Goal: Information Seeking & Learning: Find specific fact

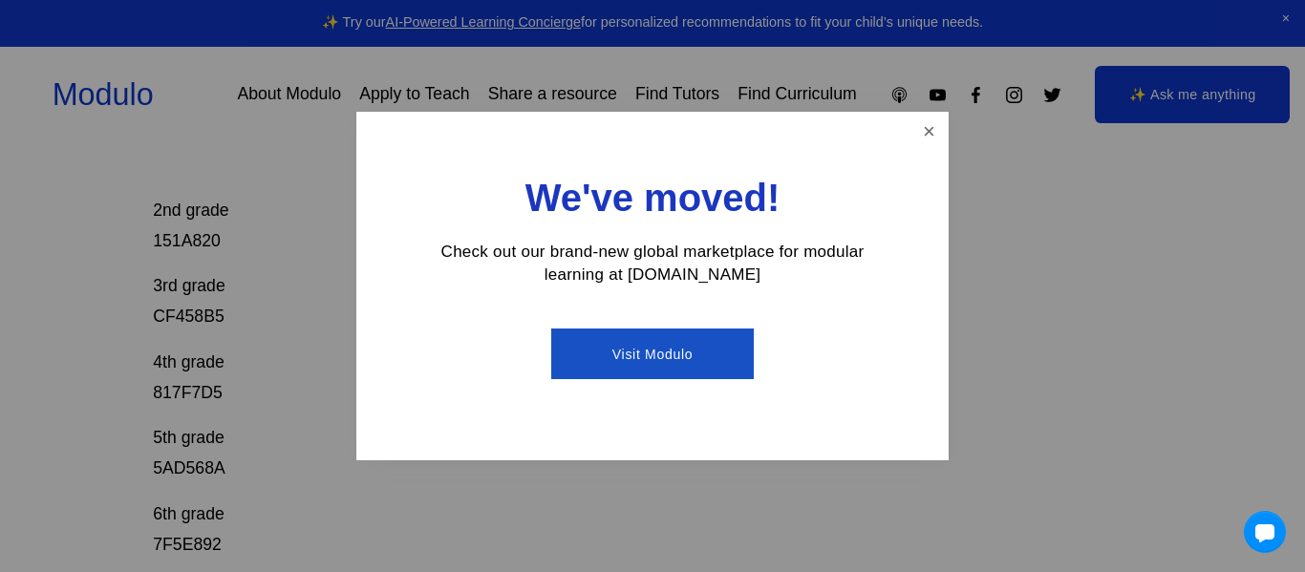
scroll to position [459, 0]
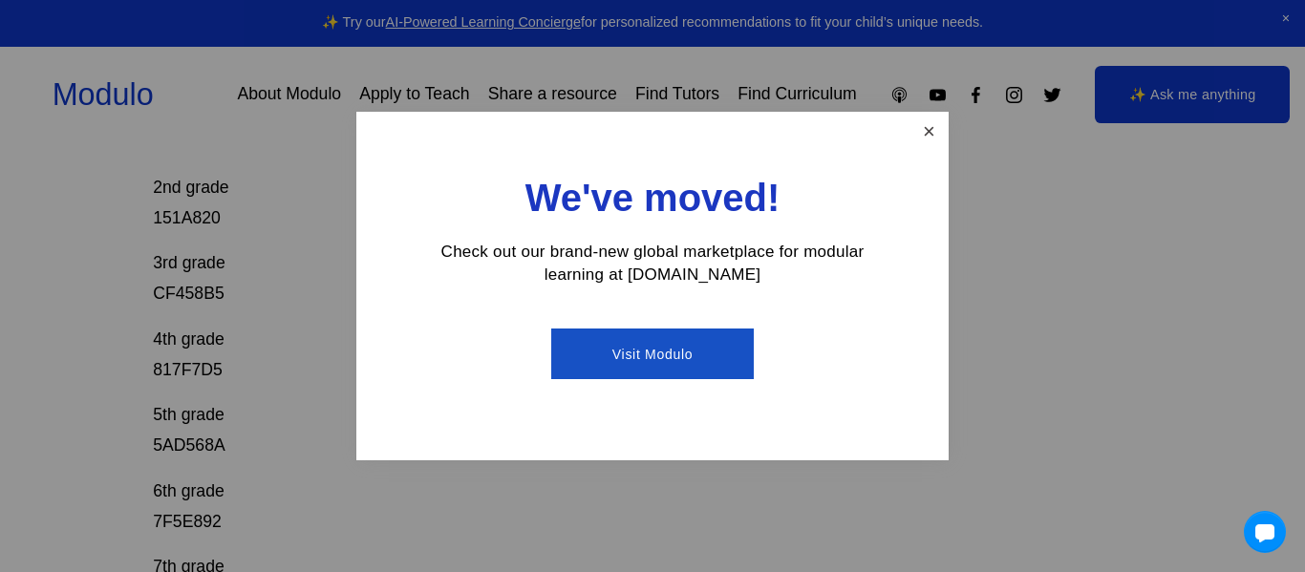
click at [913, 131] on link "Close" at bounding box center [929, 131] width 33 height 33
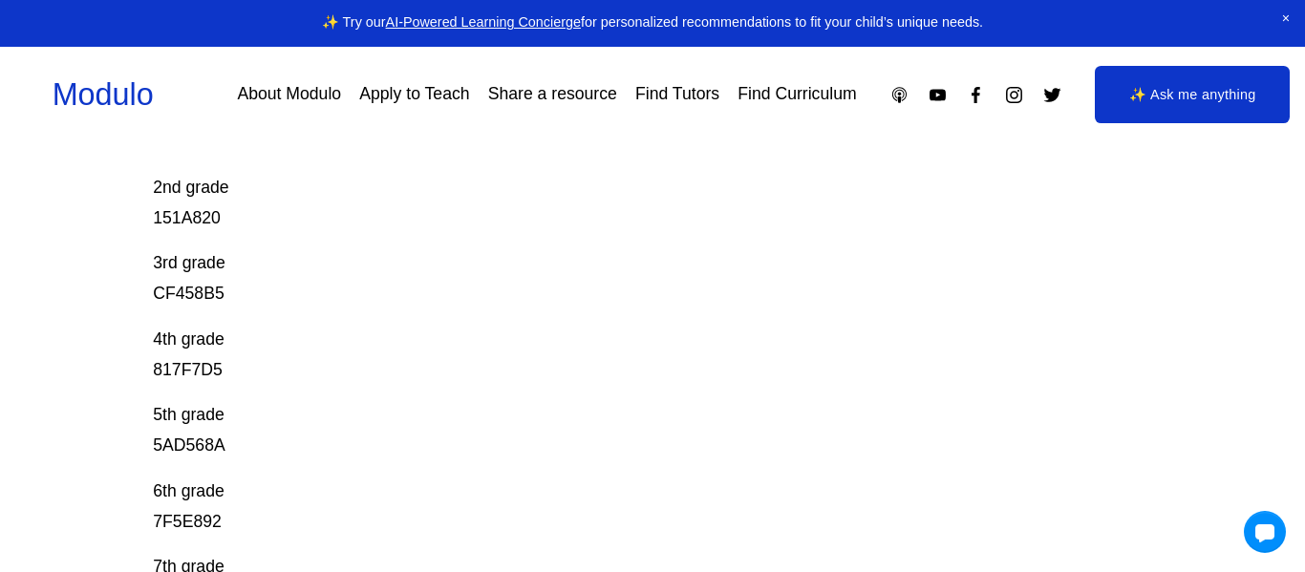
scroll to position [497, 0]
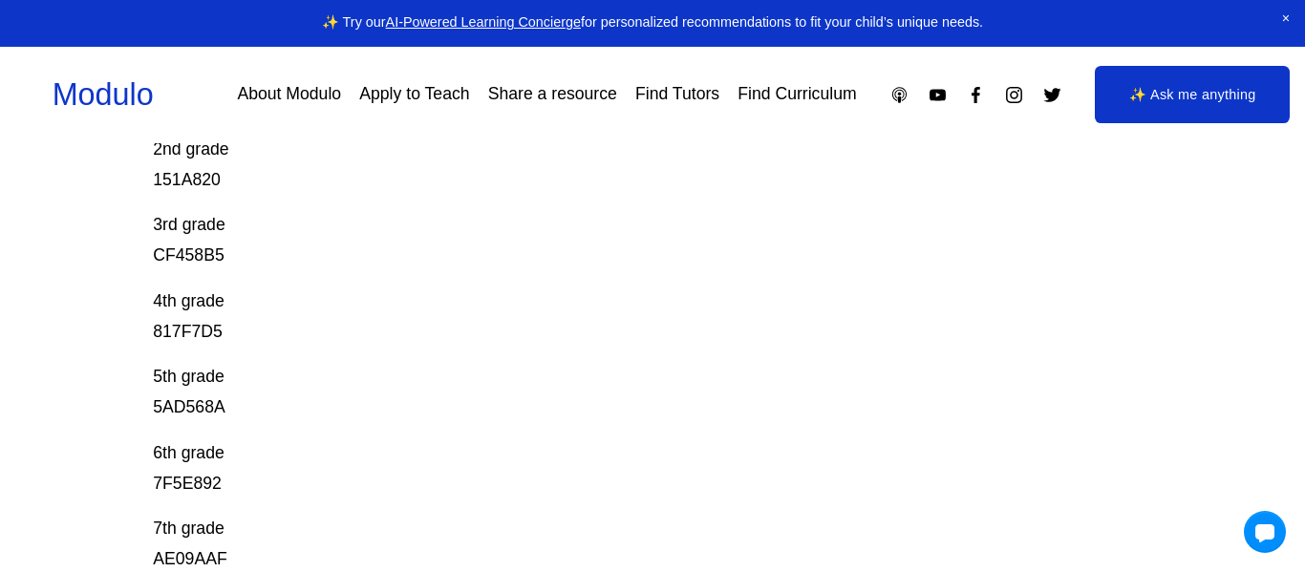
drag, startPoint x: 150, startPoint y: 241, endPoint x: 195, endPoint y: 253, distance: 46.6
click at [195, 253] on div "Prodigy Game Codes Prodigy is our go-to mastery- based tool to give kids lots o…" at bounding box center [652, 308] width 1305 height 1152
click at [195, 253] on p "3rd grade CF458B5" at bounding box center [602, 240] width 898 height 61
copy p "CF458B5"
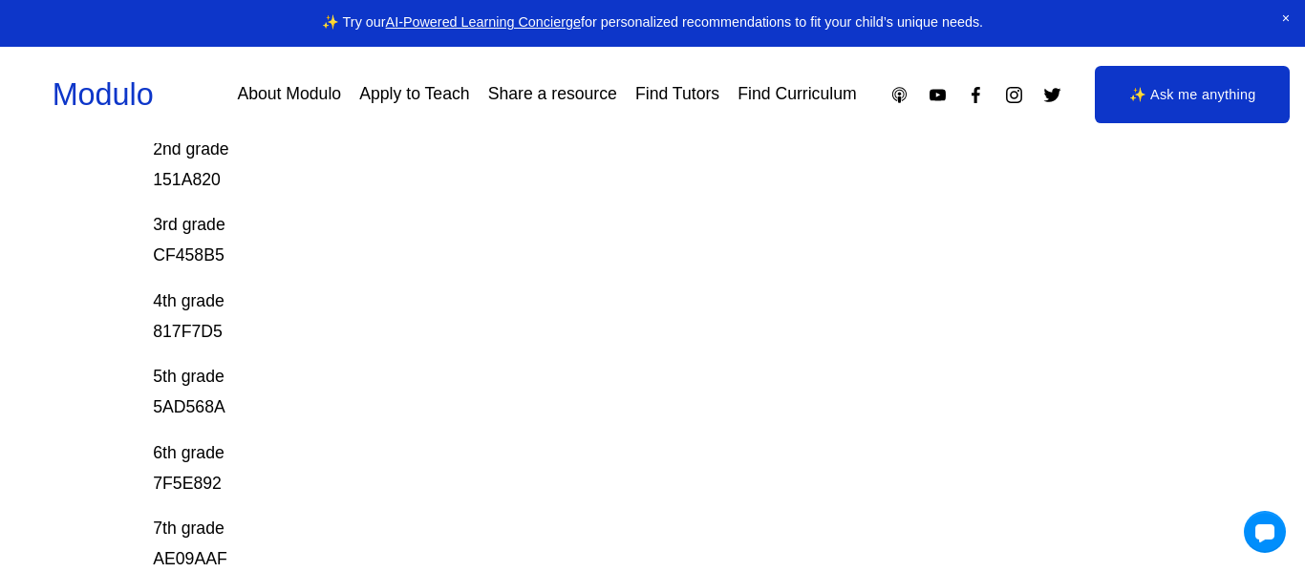
click at [307, 354] on div "Prodigy Game Codes Prodigy is our go-to mastery- based tool to give kids lots o…" at bounding box center [602, 191] width 898 height 918
click at [207, 137] on div "Skip to Content Modulo About Modulo Apply to Teach Share a resource Find Tutors" at bounding box center [652, 95] width 1305 height 97
drag, startPoint x: 226, startPoint y: 173, endPoint x: 151, endPoint y: 182, distance: 76.0
click at [151, 182] on div "Prodigy Game Codes Prodigy is our go-to mastery- based tool to give kids lots o…" at bounding box center [652, 308] width 1305 height 1152
drag, startPoint x: 217, startPoint y: 332, endPoint x: 177, endPoint y: 334, distance: 40.2
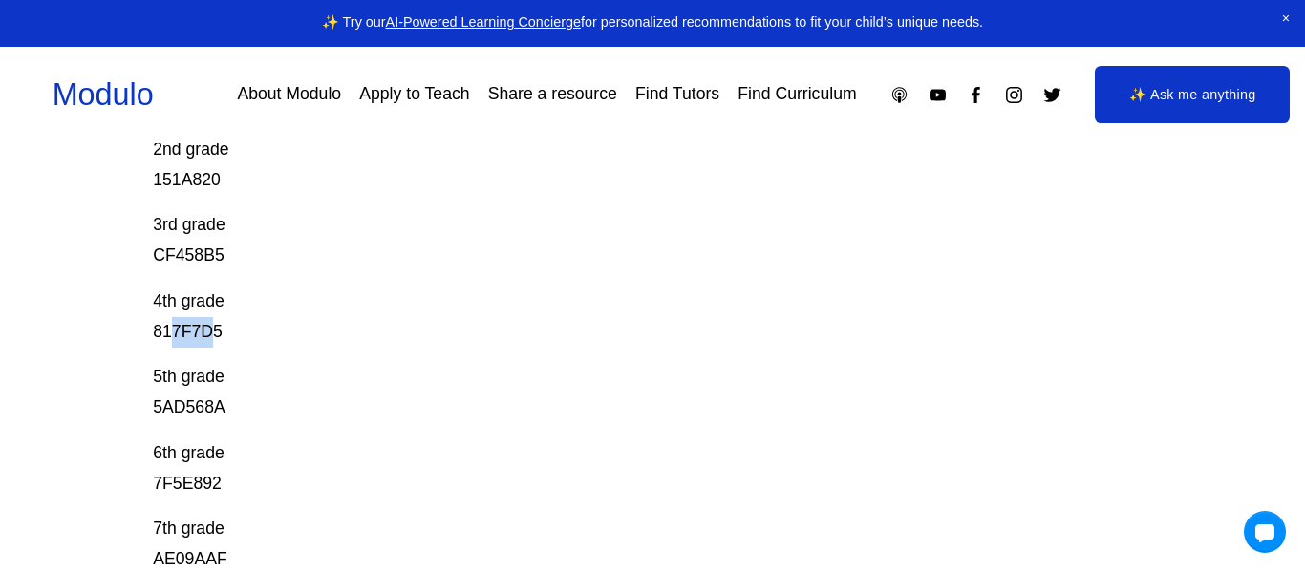
click at [177, 334] on p "4th grade 817F7D5" at bounding box center [602, 317] width 898 height 61
click at [227, 336] on p "4th grade 817F7D5" at bounding box center [602, 317] width 898 height 61
drag, startPoint x: 224, startPoint y: 336, endPoint x: 153, endPoint y: 341, distance: 70.9
click at [153, 341] on p "4th grade 817F7D5" at bounding box center [602, 317] width 898 height 61
copy p "817F7D5"
